Goal: Information Seeking & Learning: Check status

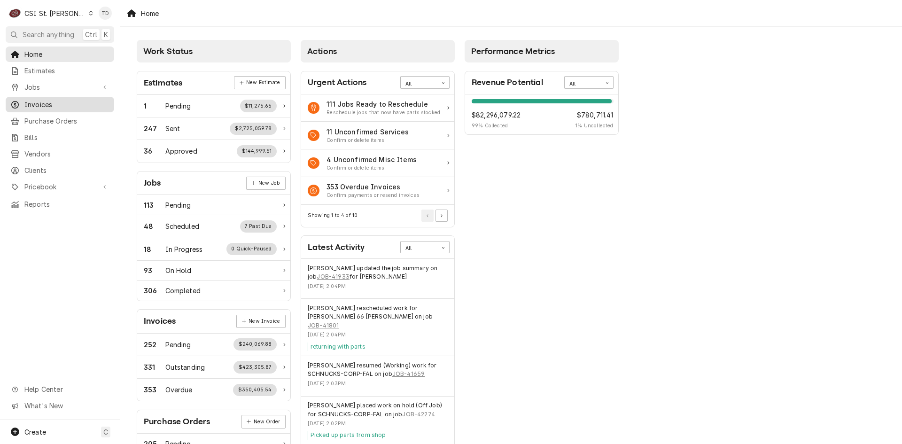
click at [68, 100] on span "Invoices" at bounding box center [66, 105] width 85 height 10
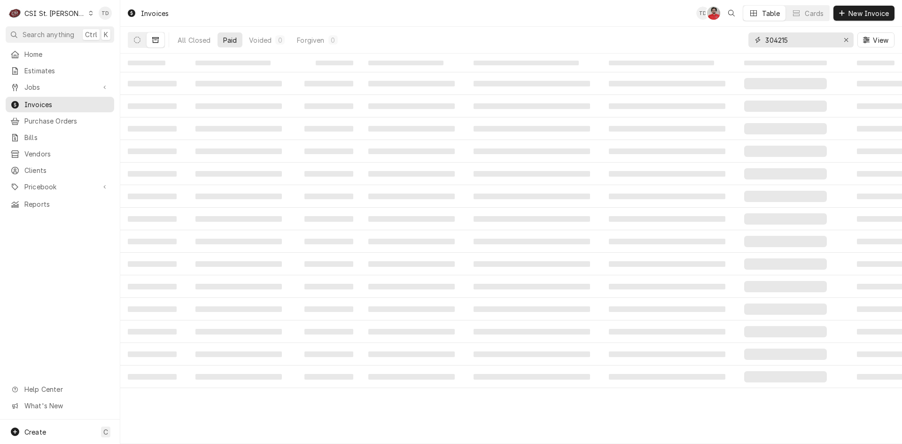
click at [796, 41] on input "304215" at bounding box center [800, 39] width 70 height 15
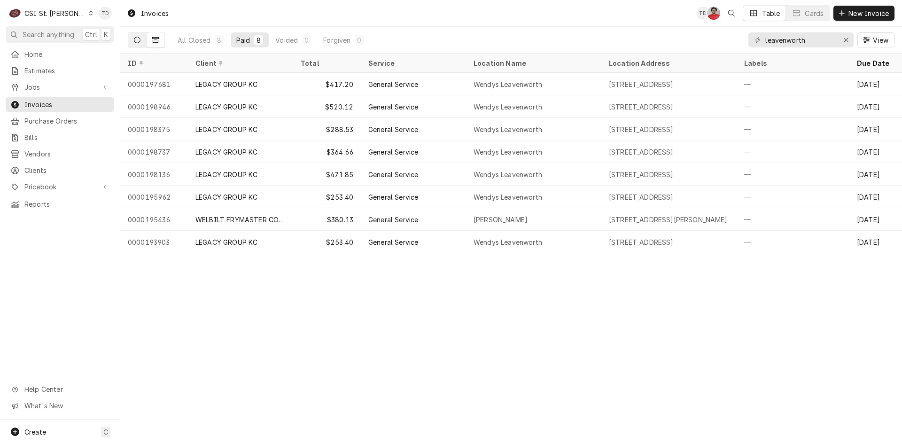
click at [140, 39] on button "Dynamic Content Wrapper" at bounding box center [137, 39] width 18 height 15
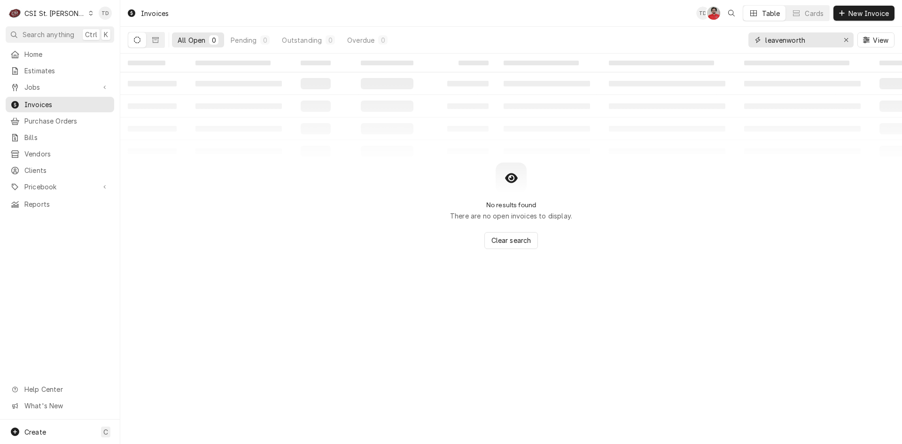
click at [812, 42] on input "leavenworth" at bounding box center [800, 39] width 70 height 15
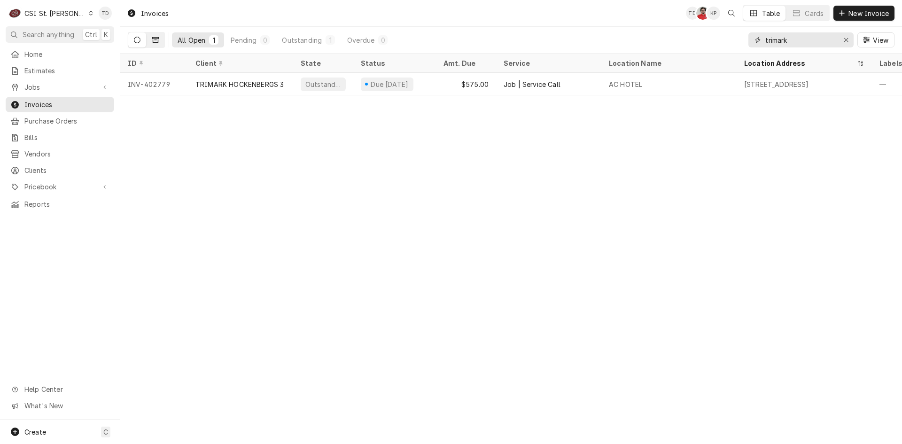
type input "trimark"
click at [155, 36] on button "Dynamic Content Wrapper" at bounding box center [156, 39] width 18 height 15
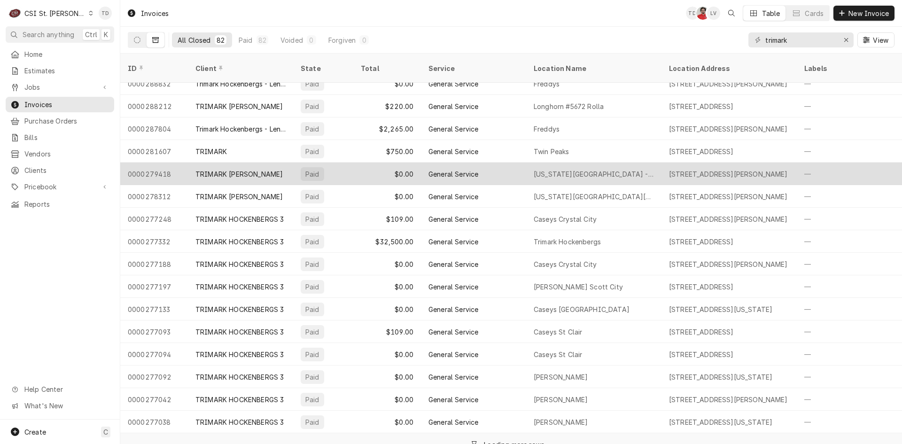
scroll to position [559, 0]
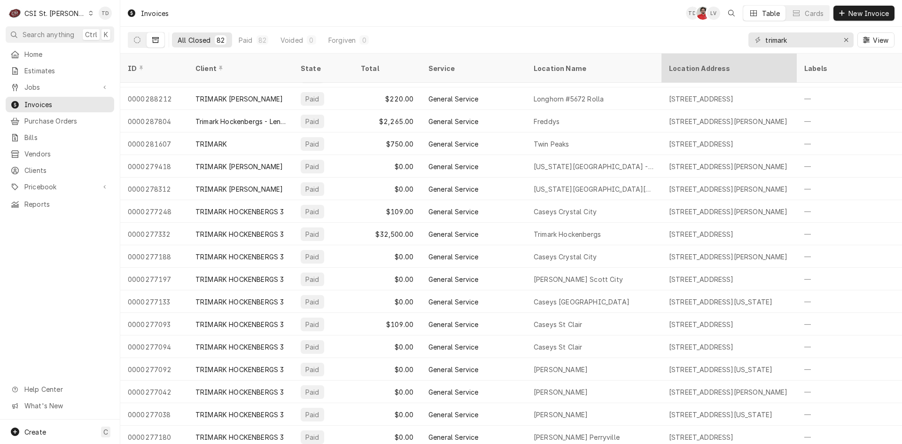
click at [697, 63] on div "Location Address" at bounding box center [728, 68] width 118 height 10
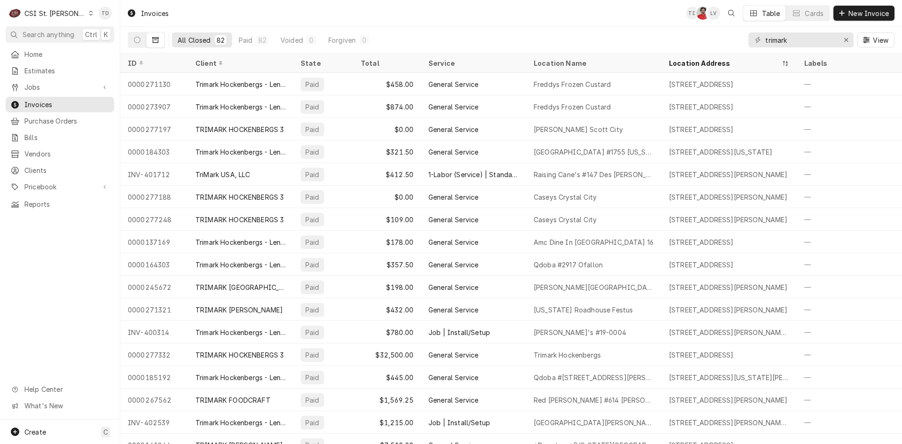
click at [67, 15] on div "C CSI St. Louis" at bounding box center [51, 13] width 91 height 19
click at [95, 19] on div "CSI [US_STATE][GEOGRAPHIC_DATA]" at bounding box center [144, 19] width 124 height 10
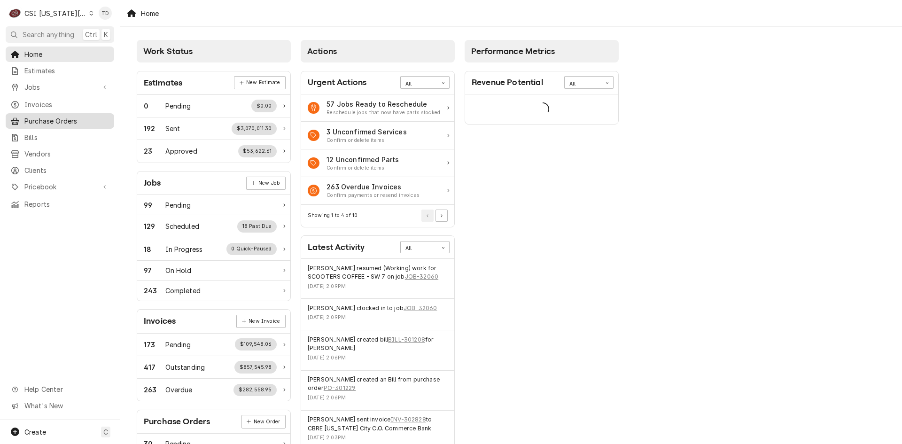
click at [46, 113] on link "Purchase Orders" at bounding box center [60, 120] width 108 height 15
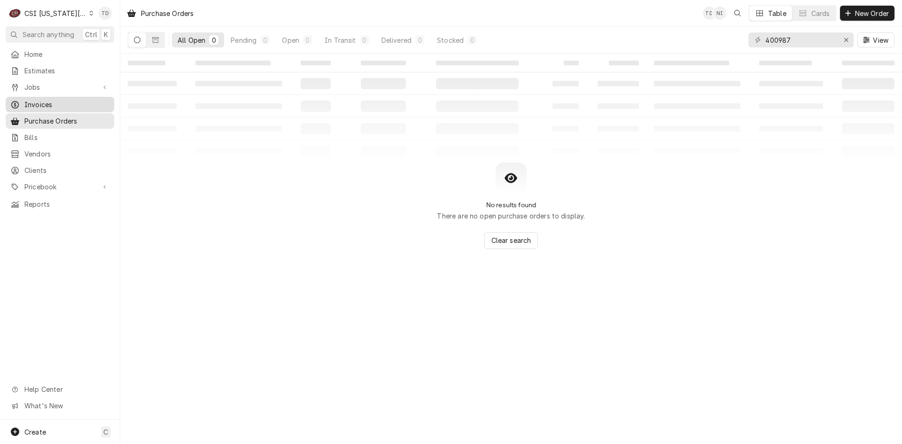
click at [53, 100] on span "Invoices" at bounding box center [66, 105] width 85 height 10
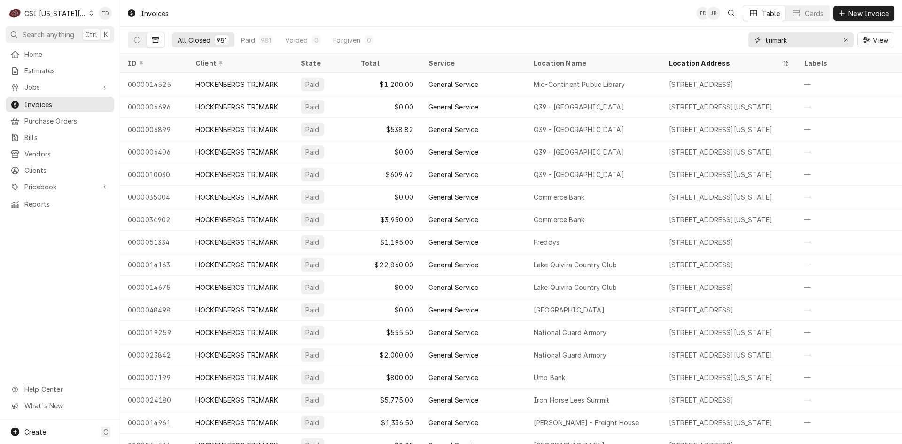
click at [801, 39] on input "trimark" at bounding box center [800, 39] width 70 height 15
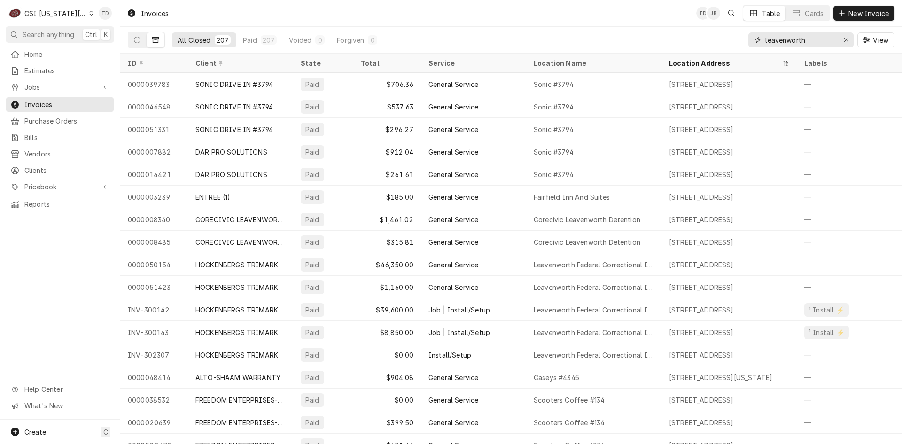
click at [765, 39] on input "leavenworth" at bounding box center [800, 39] width 70 height 15
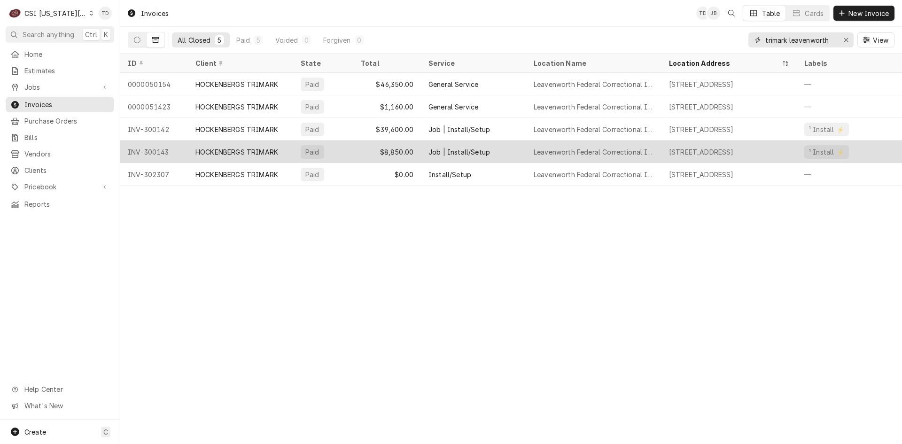
type input "trimark leavenworth"
click at [261, 155] on div "HOCKENBERGS TRIMARK" at bounding box center [240, 151] width 105 height 23
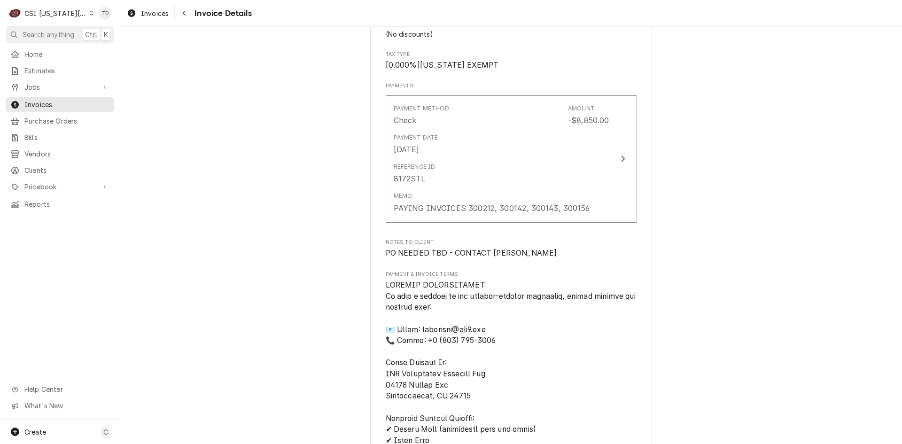
scroll to position [1347, 0]
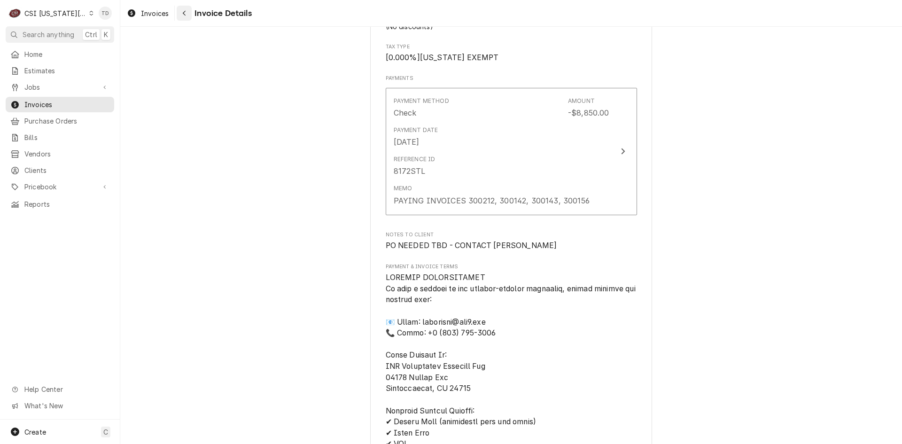
click at [185, 15] on icon "Navigate back" at bounding box center [184, 13] width 4 height 7
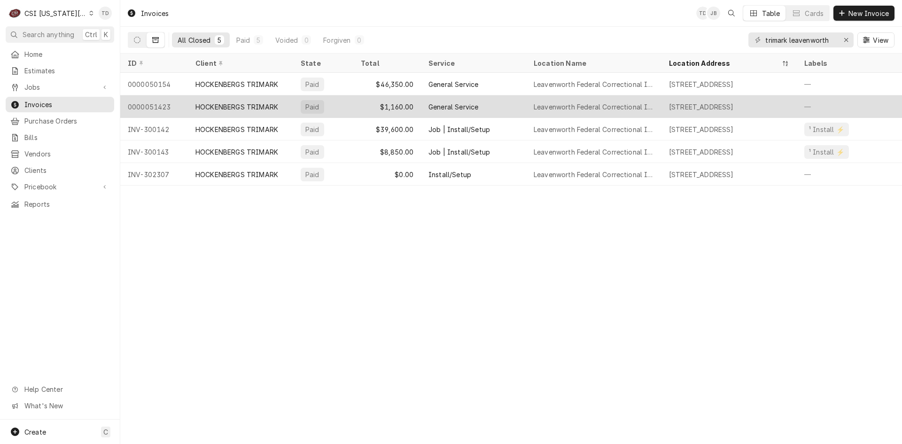
click at [330, 109] on div "Paid" at bounding box center [323, 106] width 60 height 23
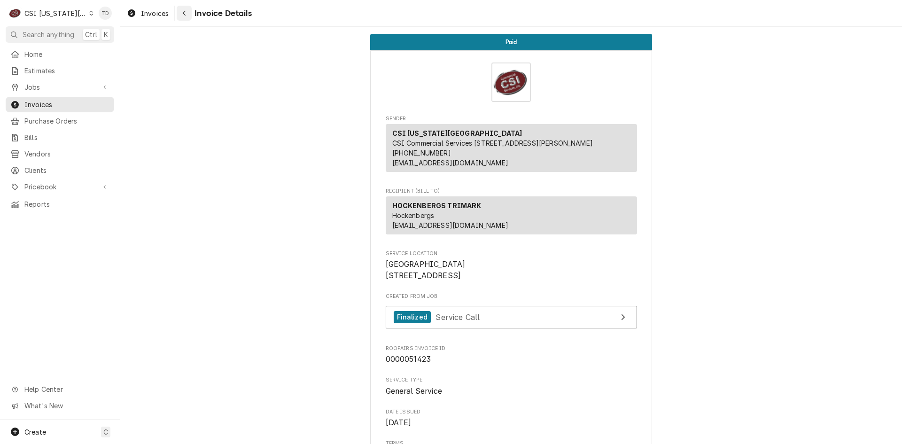
click at [187, 14] on div "Navigate back" at bounding box center [183, 12] width 9 height 9
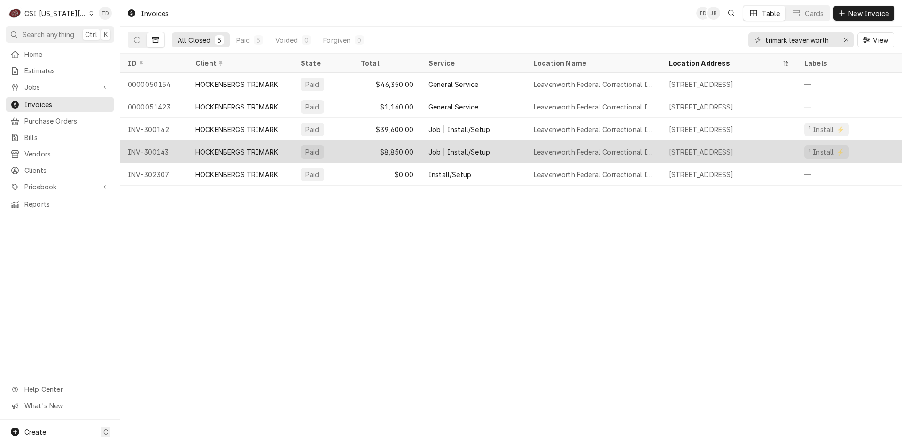
click at [378, 152] on div "$8,850.00" at bounding box center [387, 151] width 68 height 23
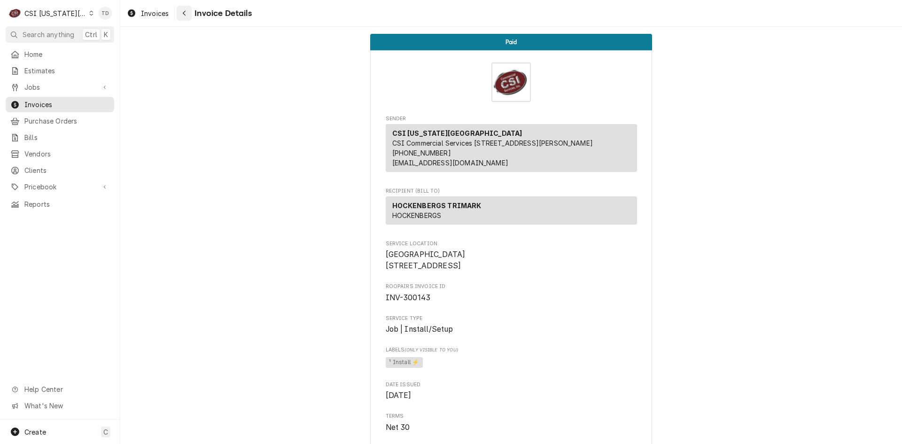
click at [187, 15] on div "Navigate back" at bounding box center [183, 12] width 9 height 9
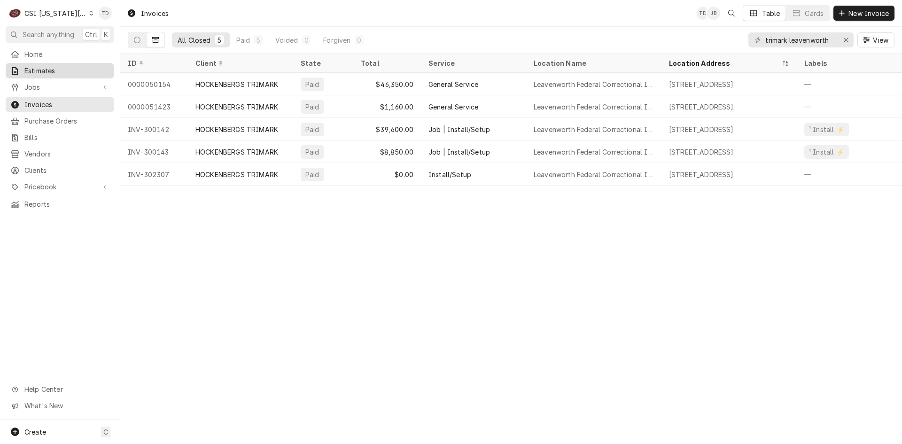
click at [79, 71] on span "Estimates" at bounding box center [66, 71] width 85 height 10
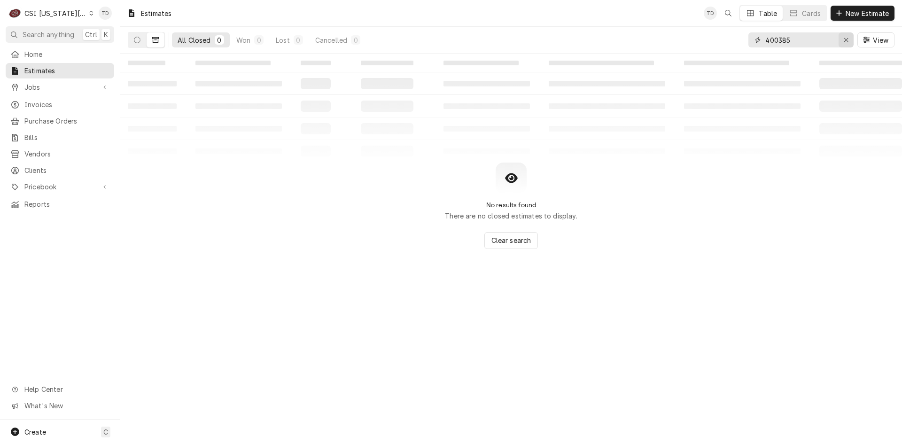
click at [847, 40] on icon "Erase input" at bounding box center [846, 40] width 5 height 7
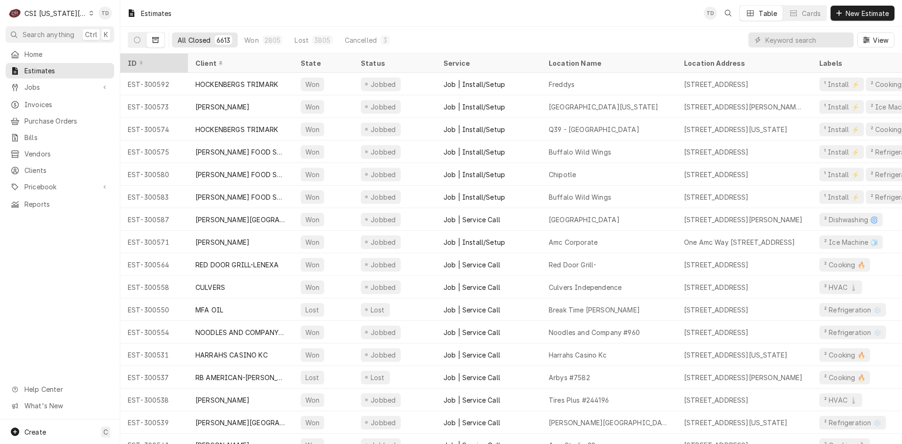
click at [158, 64] on div "ID" at bounding box center [153, 63] width 51 height 10
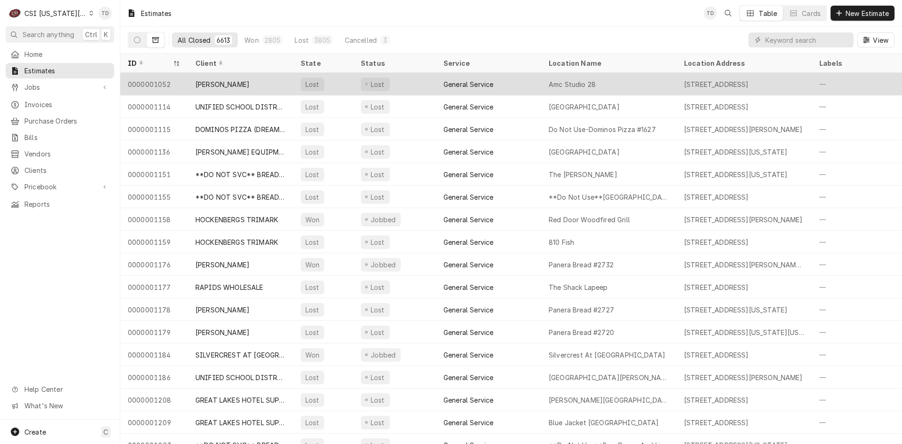
click at [256, 81] on div "[PERSON_NAME]" at bounding box center [240, 84] width 105 height 23
